Goal: Transaction & Acquisition: Purchase product/service

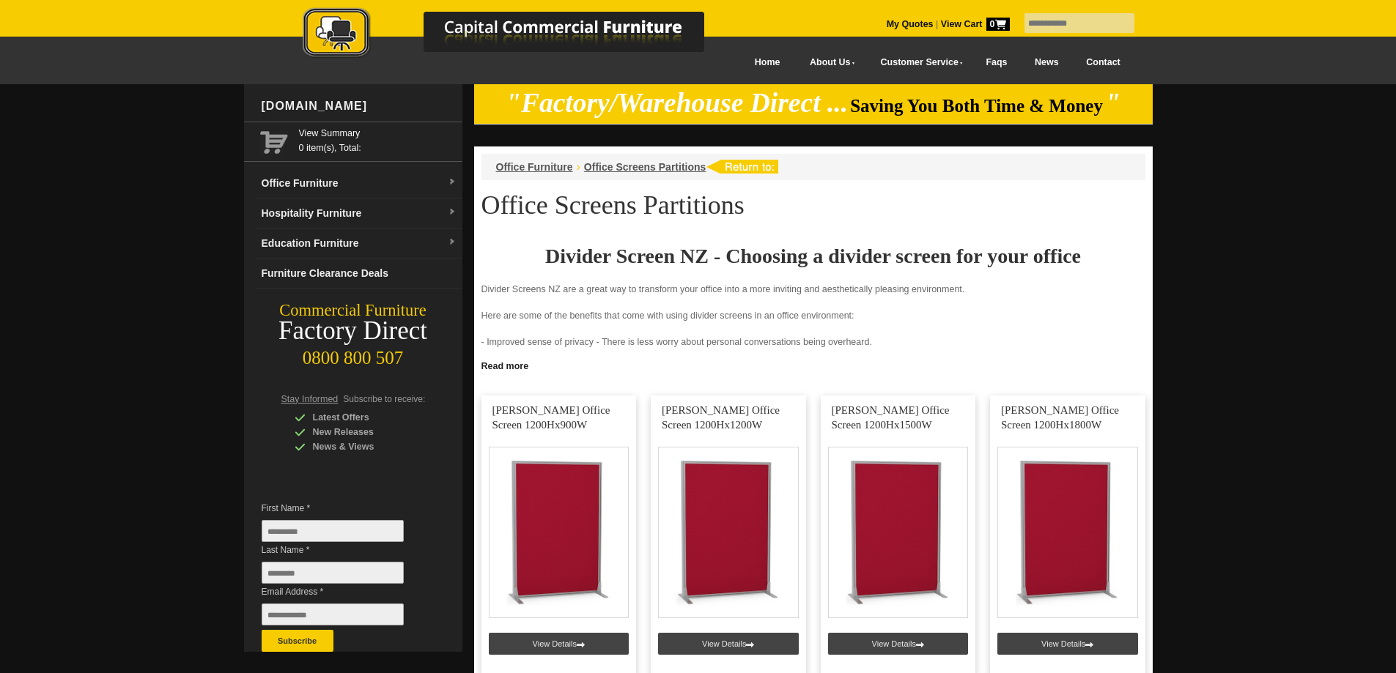
scroll to position [293, 0]
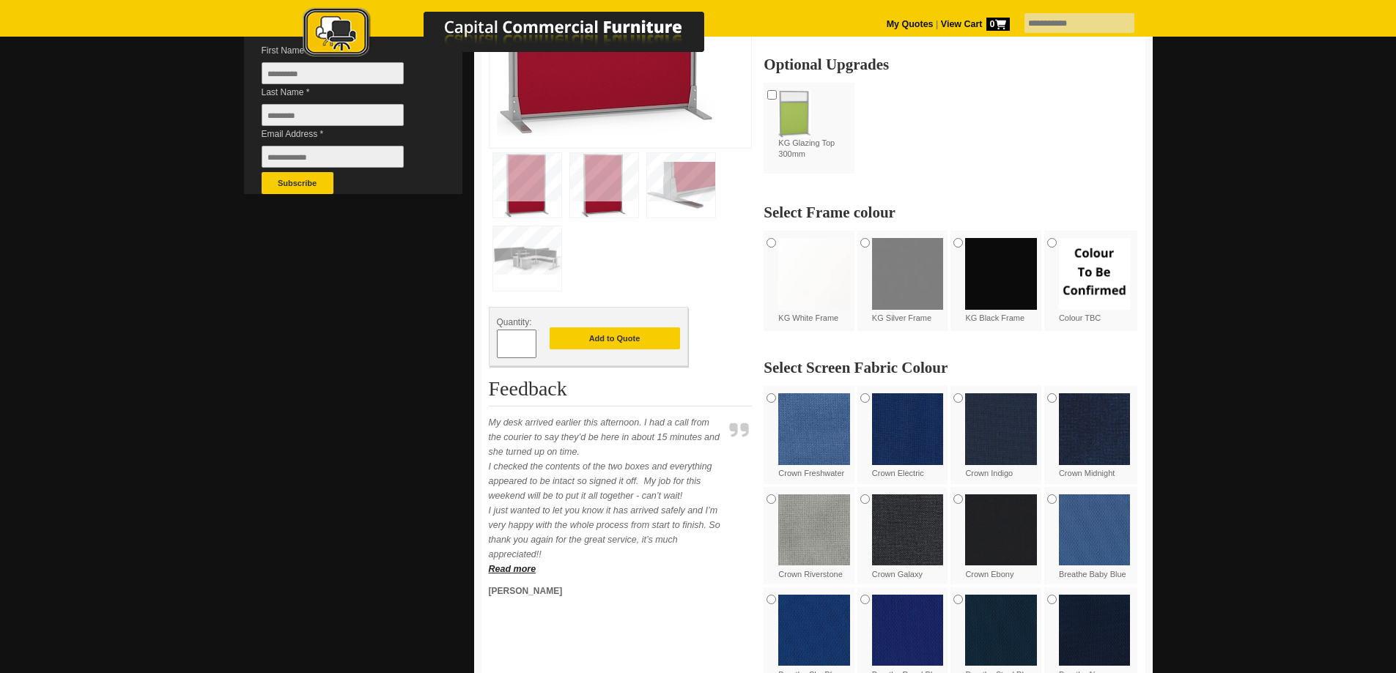
scroll to position [586, 0]
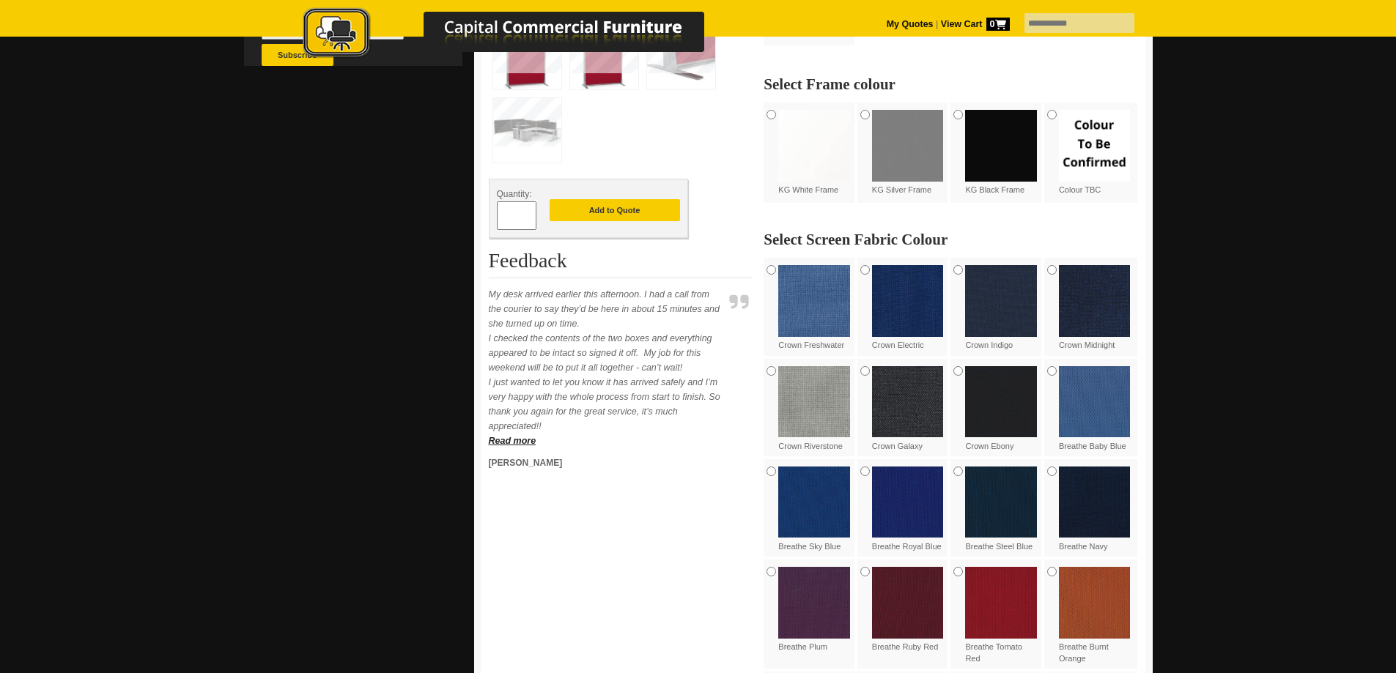
click at [799, 406] on img at bounding box center [814, 402] width 72 height 72
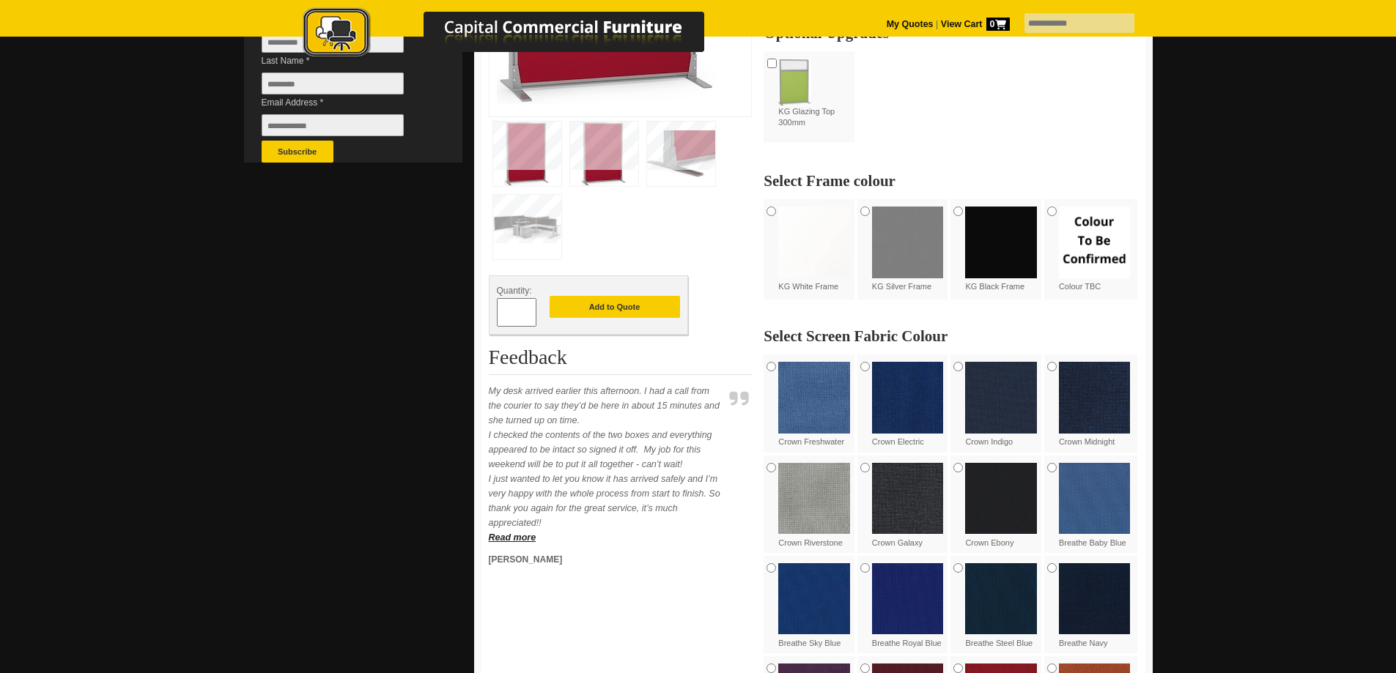
scroll to position [366, 0]
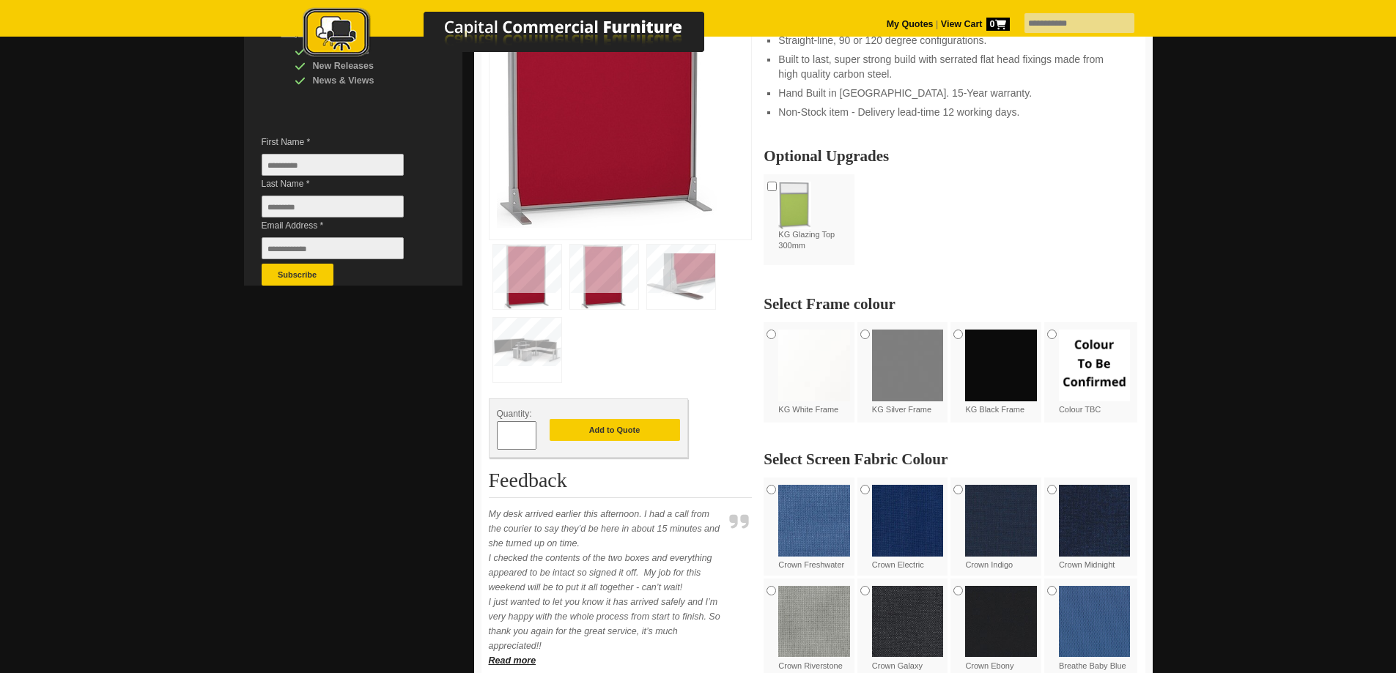
click at [993, 380] on img at bounding box center [1001, 366] width 72 height 72
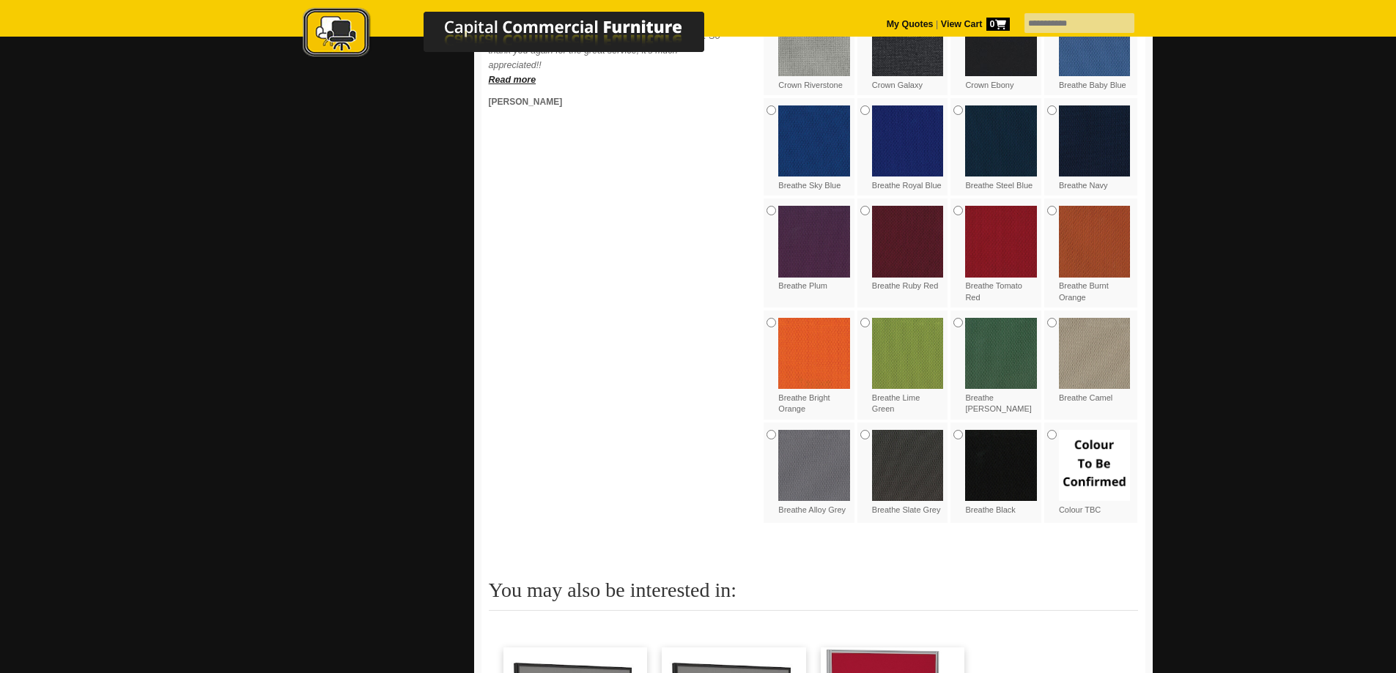
scroll to position [952, 0]
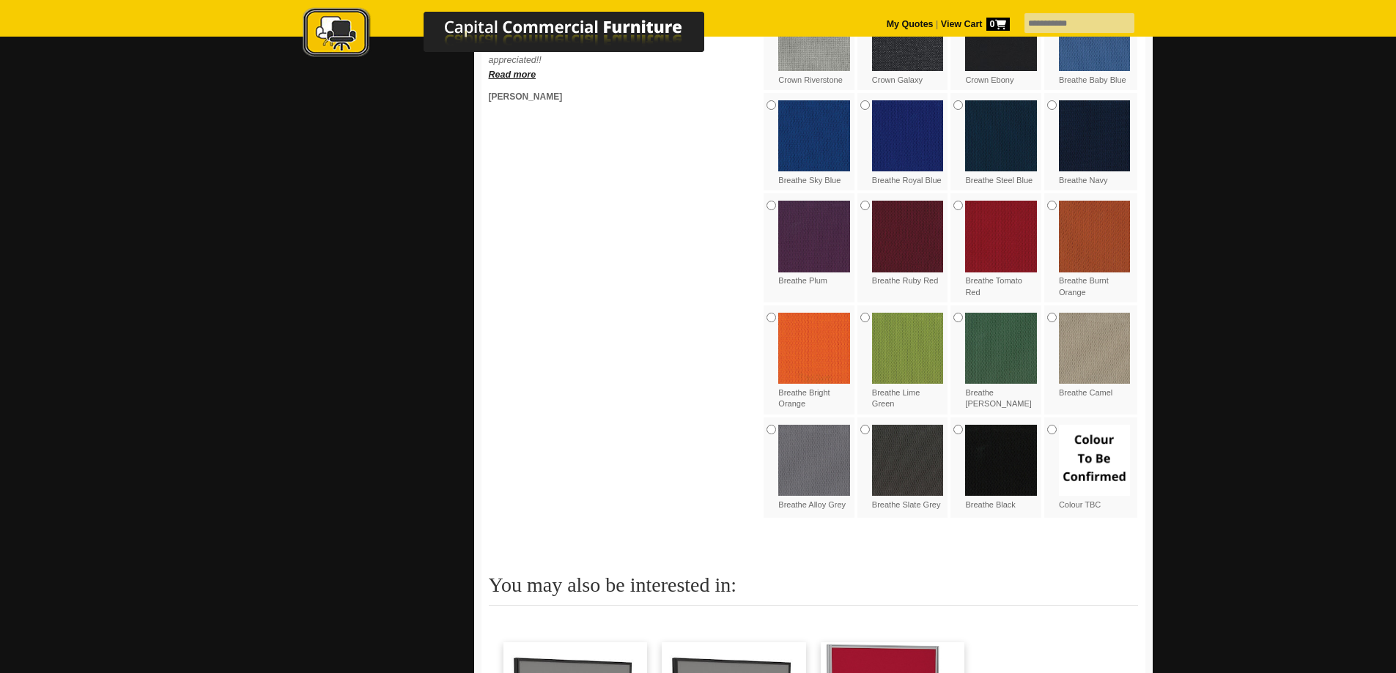
click at [811, 456] on img at bounding box center [814, 461] width 72 height 72
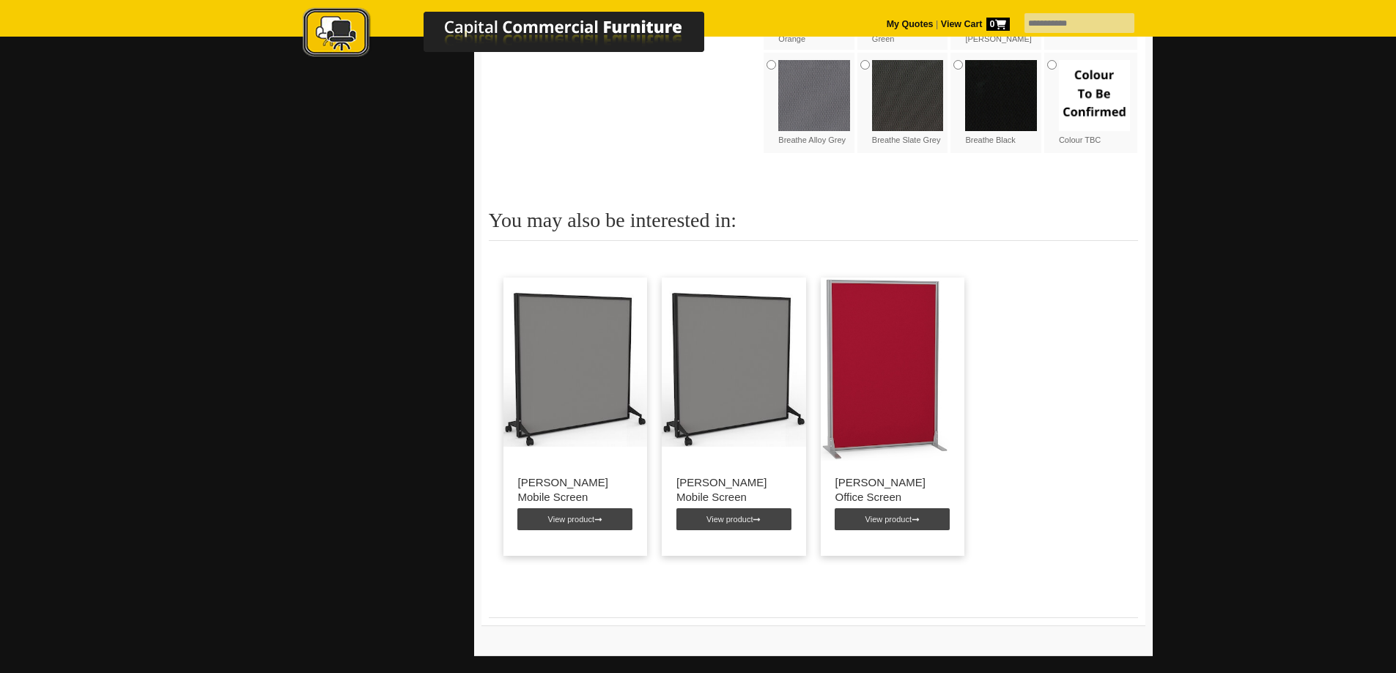
scroll to position [1319, 0]
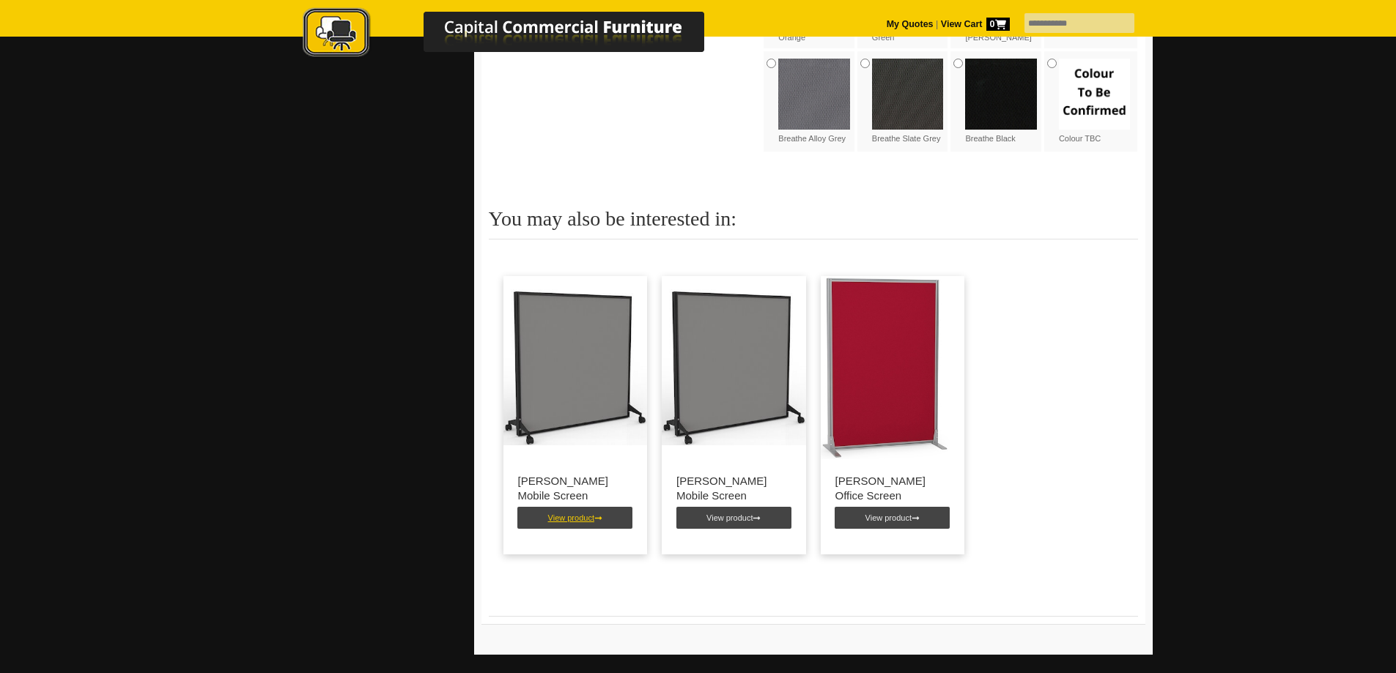
click at [577, 517] on link "View product" at bounding box center [574, 518] width 115 height 22
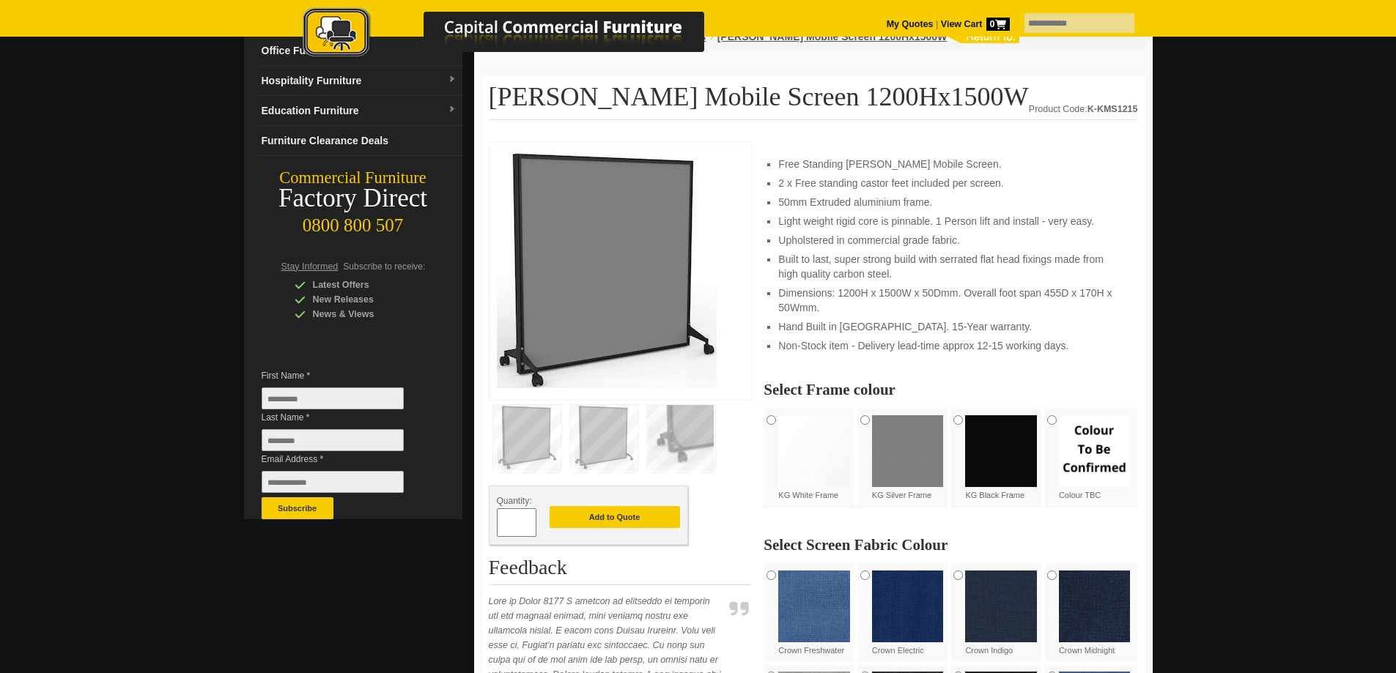
scroll to position [147, 0]
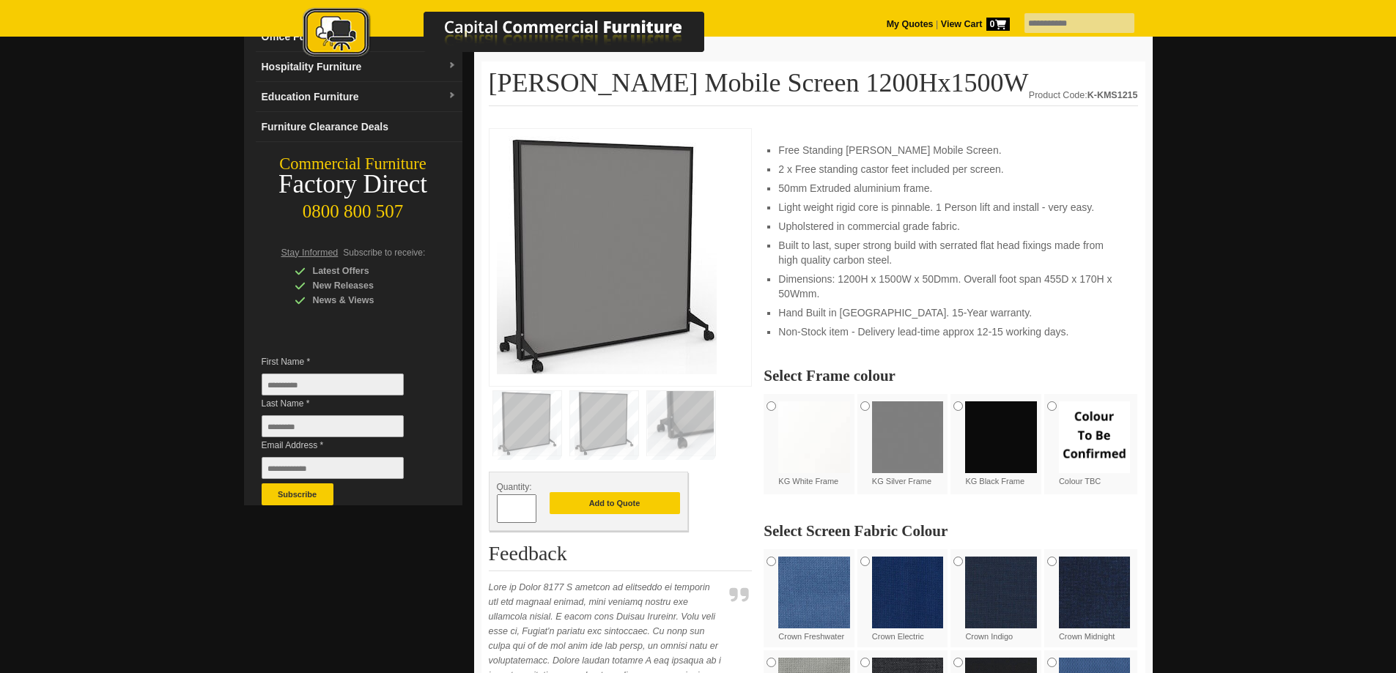
click at [905, 453] on img at bounding box center [908, 437] width 72 height 72
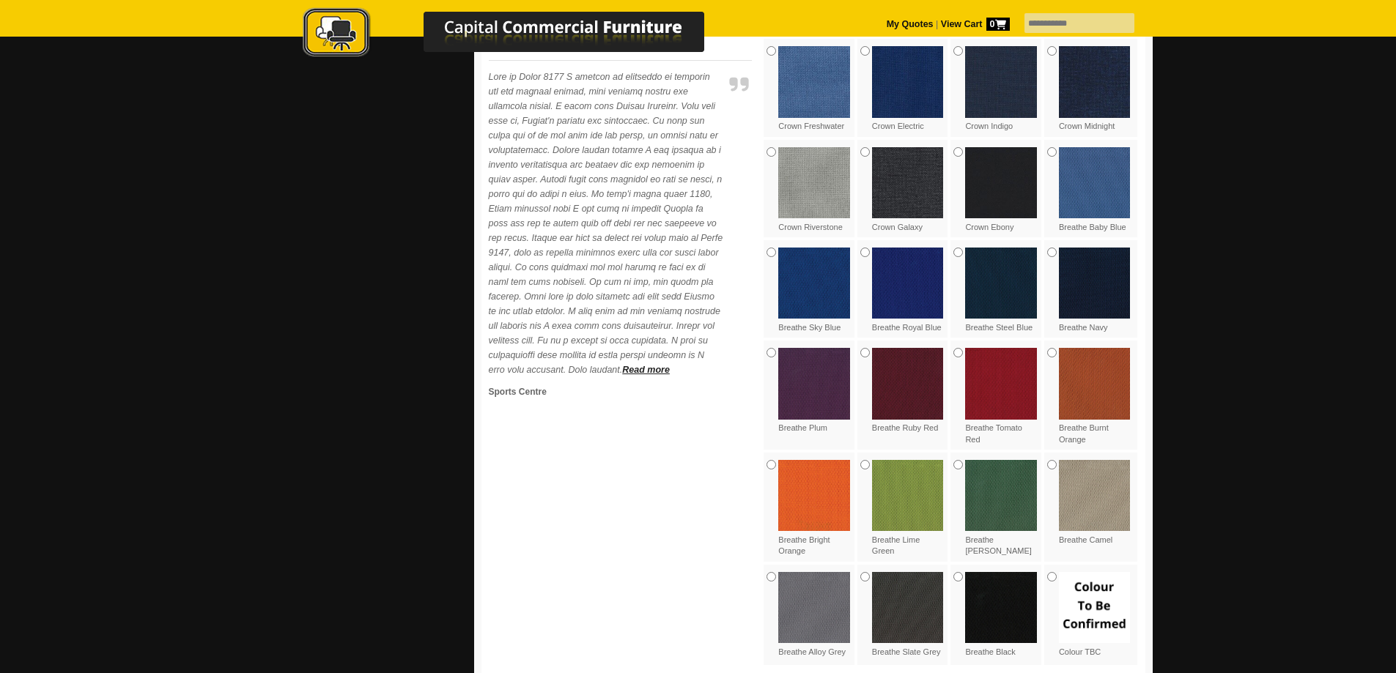
scroll to position [659, 0]
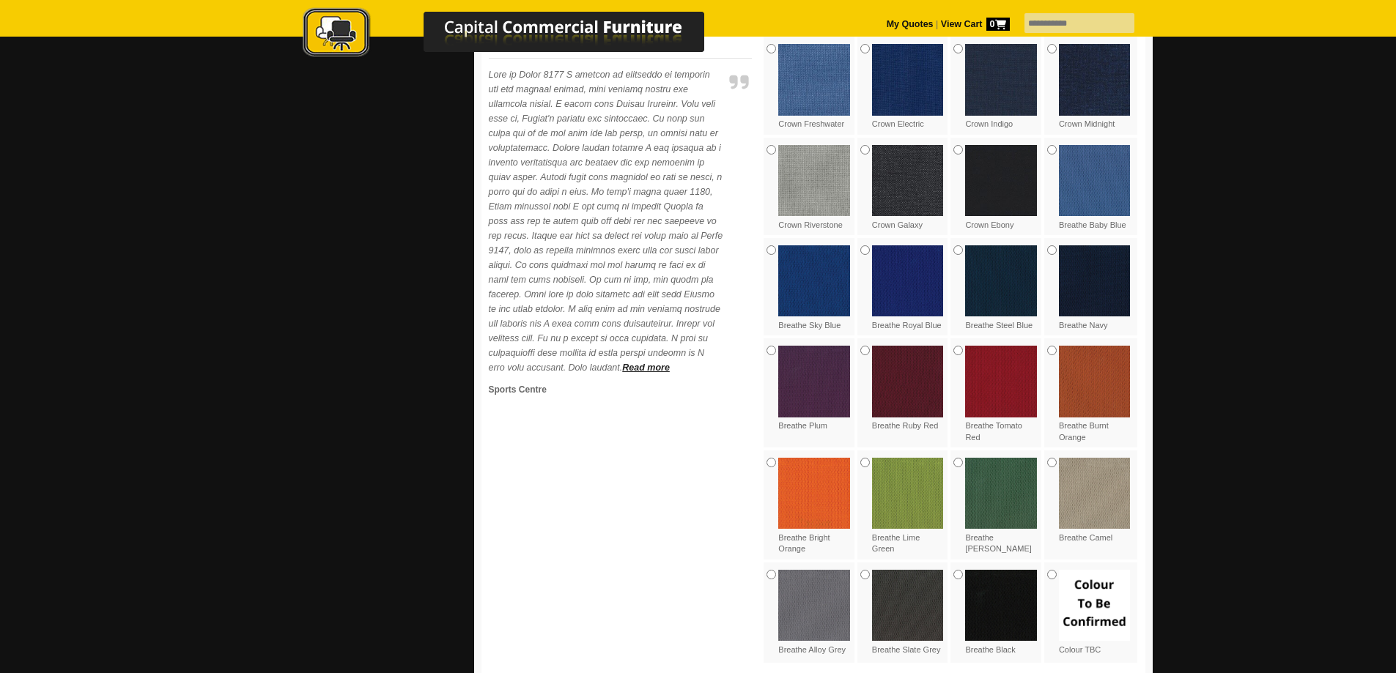
click at [816, 601] on img at bounding box center [814, 606] width 72 height 72
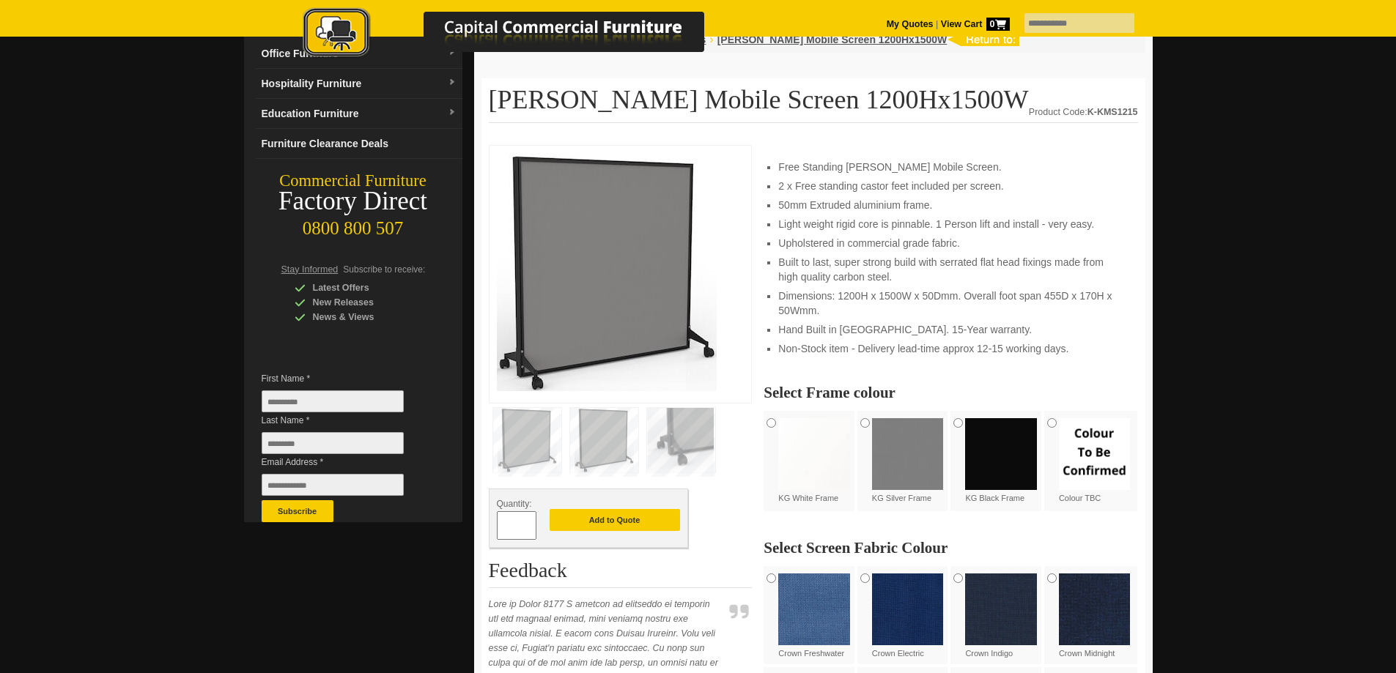
scroll to position [0, 0]
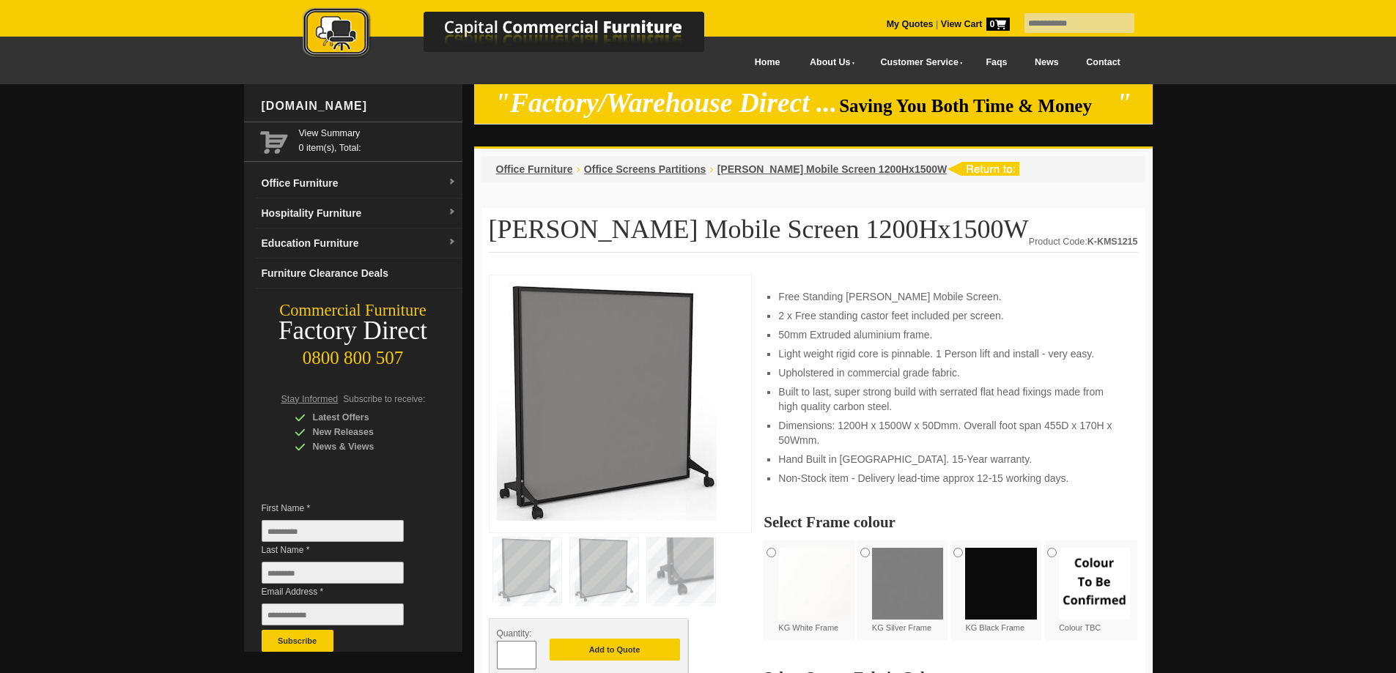
click at [870, 562] on div "KG Silver Frame" at bounding box center [904, 591] width 94 height 100
click at [893, 571] on img at bounding box center [908, 584] width 72 height 72
